Goal: Task Accomplishment & Management: Manage account settings

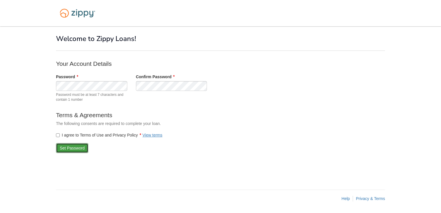
click at [71, 146] on button "Set Password" at bounding box center [72, 148] width 32 height 10
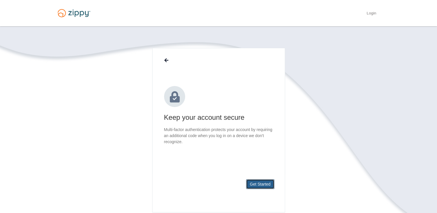
click at [266, 185] on button "Get Started" at bounding box center [260, 184] width 28 height 10
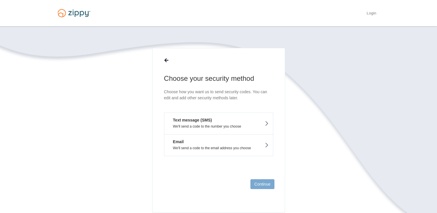
click at [235, 129] on button "Text message (SMS) We'll send a code to the number you choose" at bounding box center [218, 124] width 109 height 22
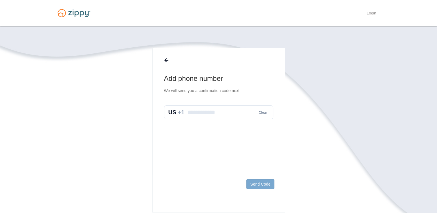
click at [195, 113] on input "text" at bounding box center [218, 112] width 109 height 14
type input "**********"
click at [270, 184] on button "Send Code" at bounding box center [260, 184] width 28 height 10
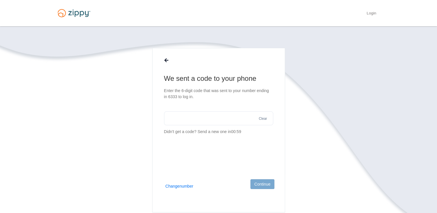
click at [206, 118] on input "text" at bounding box center [218, 118] width 109 height 14
type input "******"
click at [261, 180] on button "Continue" at bounding box center [262, 184] width 24 height 10
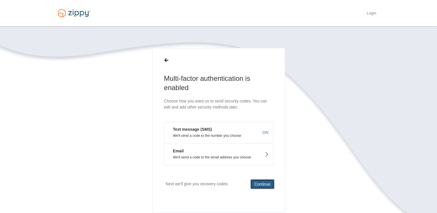
click at [261, 188] on button "Continue" at bounding box center [262, 184] width 24 height 10
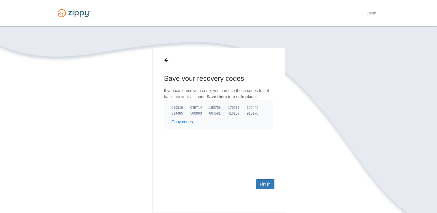
click at [185, 123] on button "Copy codes" at bounding box center [182, 122] width 21 height 6
click at [265, 185] on link "Finish" at bounding box center [265, 184] width 18 height 10
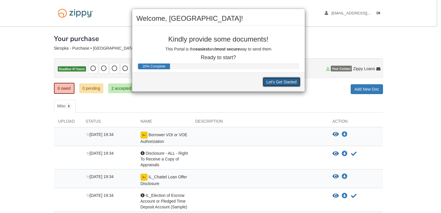
click at [287, 82] on button "Let's Get Started" at bounding box center [282, 82] width 38 height 10
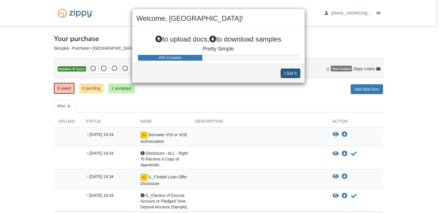
click at [293, 74] on button "I Get It" at bounding box center [291, 73] width 20 height 10
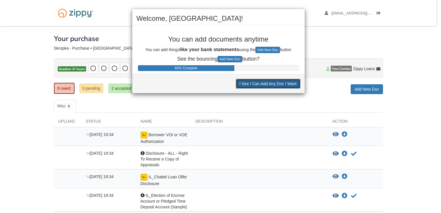
click at [267, 88] on button "I See I Can Add Any Doc I Want" at bounding box center [268, 84] width 65 height 10
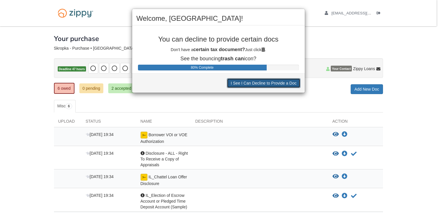
click at [262, 82] on button "I See I Can Decline to Provide a Doc" at bounding box center [263, 83] width 73 height 10
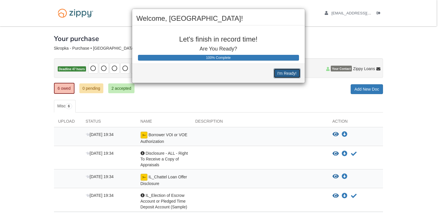
click at [285, 73] on button "I'm Ready!" at bounding box center [287, 73] width 27 height 10
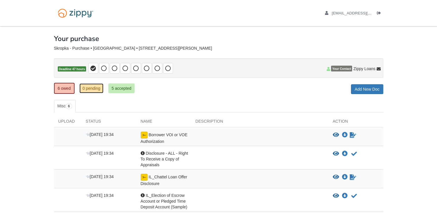
click at [84, 87] on link "0 pending" at bounding box center [91, 88] width 24 height 10
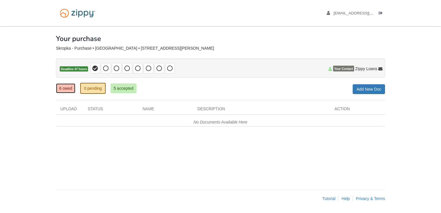
click at [68, 92] on link "6 owed" at bounding box center [65, 88] width 19 height 10
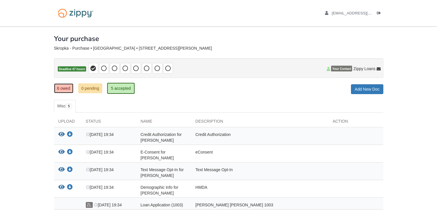
click at [62, 89] on link "6 owed" at bounding box center [63, 88] width 19 height 10
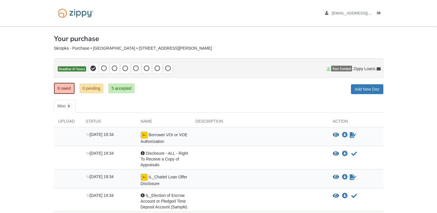
scroll to position [14, 0]
click at [363, 14] on span "[EMAIL_ADDRESS][DOMAIN_NAME]" at bounding box center [365, 13] width 66 height 4
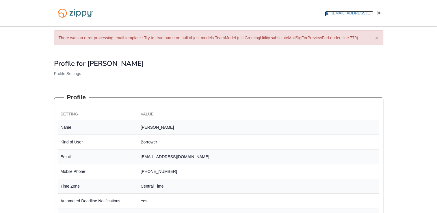
click at [359, 15] on span "gskrop0117@gmail.com" at bounding box center [365, 13] width 66 height 4
click at [356, 12] on span "gskrop0117@gmail.com" at bounding box center [365, 13] width 66 height 4
click at [376, 38] on button "×" at bounding box center [376, 38] width 3 height 6
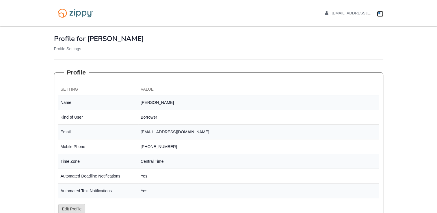
click at [381, 15] on link "Logout" at bounding box center [380, 14] width 6 height 6
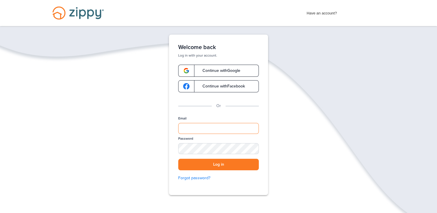
click at [203, 128] on input "Email" at bounding box center [218, 128] width 81 height 11
click at [242, 128] on input "******" at bounding box center [218, 128] width 81 height 11
click at [292, 123] on div "Verify your Email We just resent an email with a link to set your password to .…" at bounding box center [218, 133] width 437 height 196
click at [210, 130] on input "******" at bounding box center [218, 128] width 81 height 11
type input "**********"
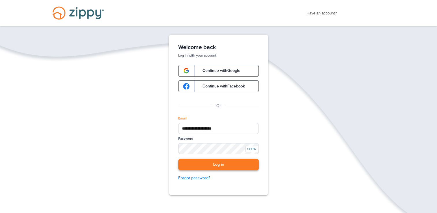
click at [227, 166] on button "Log in" at bounding box center [218, 165] width 81 height 12
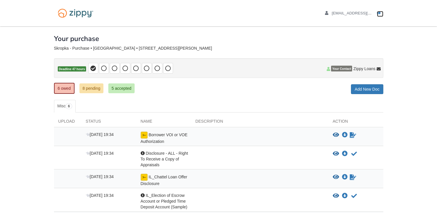
click at [379, 13] on icon "Log out" at bounding box center [379, 13] width 4 height 4
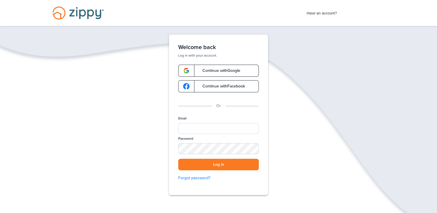
click at [378, 15] on div "Have an account? Apply Now" at bounding box center [346, 11] width 78 height 9
type input "**********"
